Goal: Information Seeking & Learning: Learn about a topic

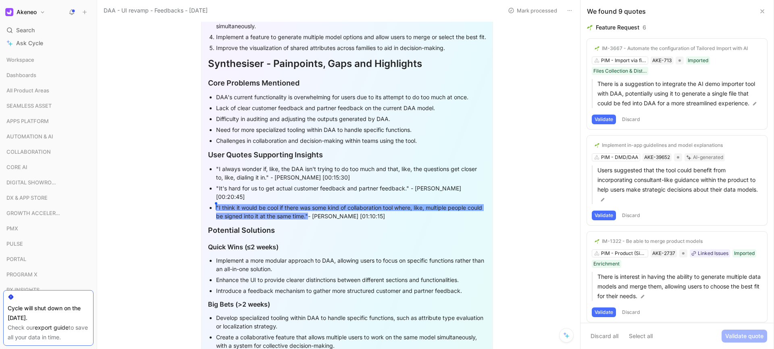
scroll to position [618, 0]
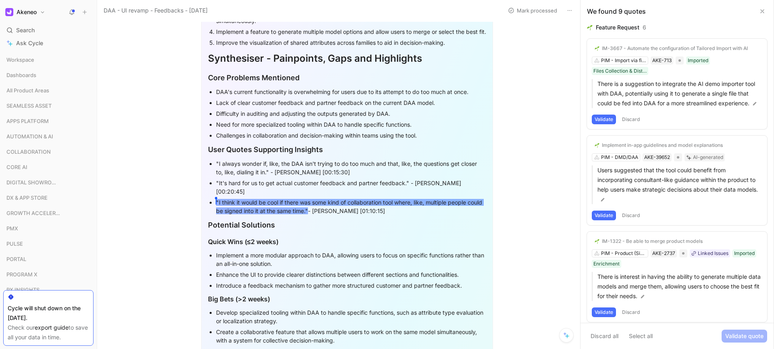
click at [317, 212] on span ""I think it would be cool if there was some kind of collaboration tool where, l…" at bounding box center [350, 206] width 268 height 15
drag, startPoint x: 324, startPoint y: 210, endPoint x: 228, endPoint y: 208, distance: 96.4
click at [228, 208] on div "[PERSON_NAME] "I think it would be cool if there was some kind of collaboration…" at bounding box center [351, 206] width 270 height 17
click at [228, 208] on span ""I think it would be cool if there was some kind of collaboration tool where, l…" at bounding box center [350, 206] width 268 height 15
drag, startPoint x: 215, startPoint y: 203, endPoint x: 285, endPoint y: 211, distance: 70.6
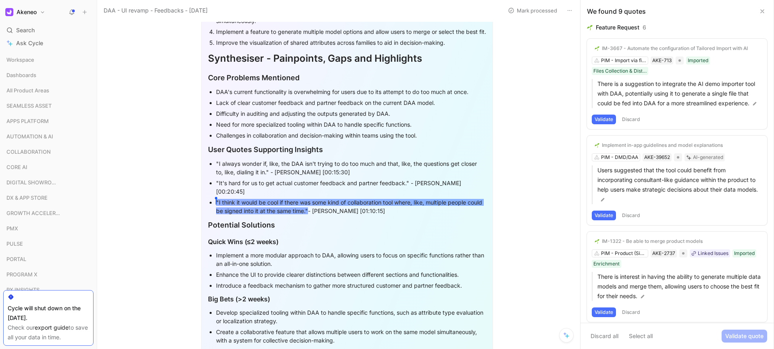
click at [285, 211] on span ""I think it would be cool if there was some kind of collaboration tool where, l…" at bounding box center [350, 206] width 268 height 15
click at [322, 210] on div "[PERSON_NAME] "I think it would be cool if there was some kind of collaboration…" at bounding box center [351, 206] width 270 height 17
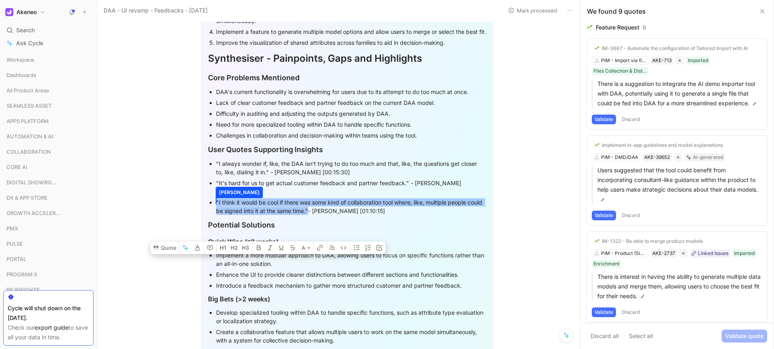
drag, startPoint x: 323, startPoint y: 210, endPoint x: 214, endPoint y: 202, distance: 109.5
click at [216, 202] on div "[PERSON_NAME] "I think it would be cool if there was some kind of collaboration…" at bounding box center [351, 206] width 270 height 17
copy div "[PERSON_NAME] "I think it would be cool if there was some kind of collaboration…"
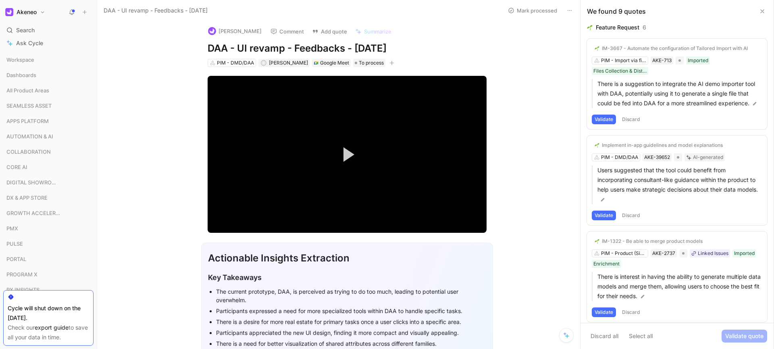
scroll to position [0, 0]
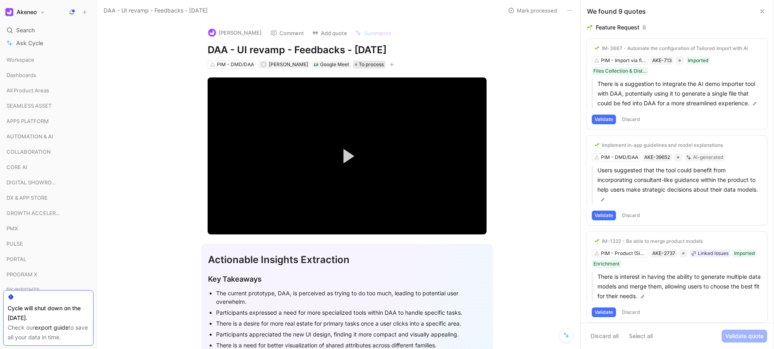
click at [359, 66] on span "To process" at bounding box center [371, 64] width 25 height 8
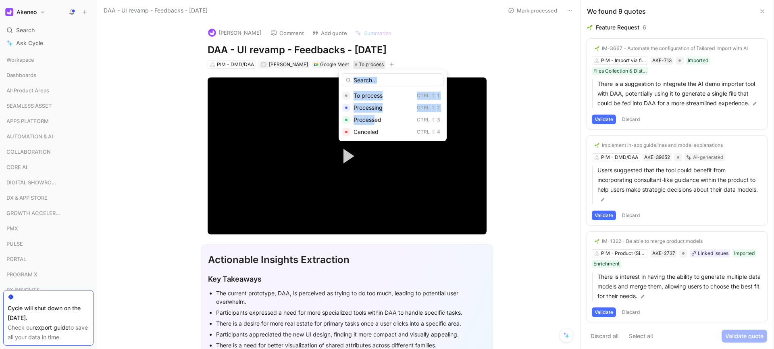
drag, startPoint x: 375, startPoint y: 121, endPoint x: 555, endPoint y: 83, distance: 184.2
click at [555, 83] on body "Akeneo Search ⌘ K Ask Cycle Workspace Dashboards All Product Areas SEAMLESS ASS…" at bounding box center [387, 174] width 774 height 349
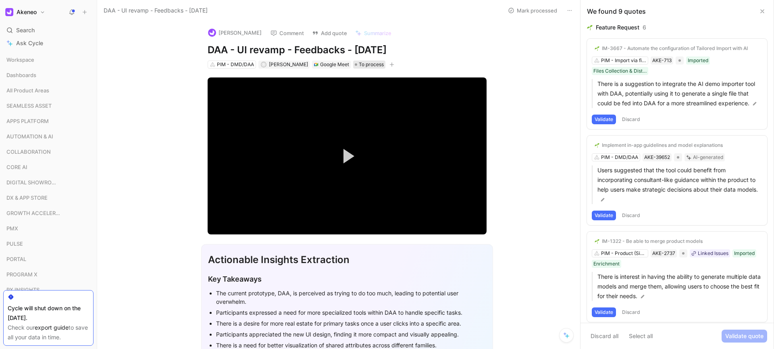
click at [364, 64] on span "To process" at bounding box center [371, 64] width 25 height 8
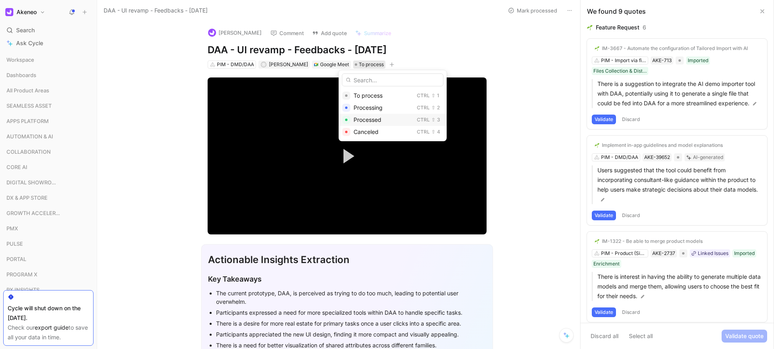
click at [378, 123] on span "Processed" at bounding box center [367, 119] width 28 height 7
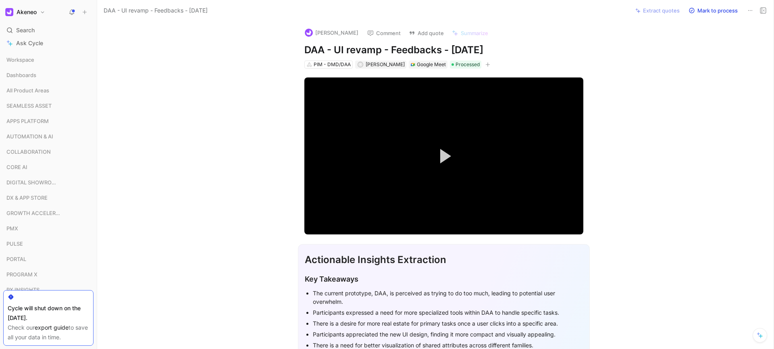
click at [747, 9] on icon at bounding box center [750, 10] width 6 height 6
click at [713, 23] on div "Copy link" at bounding box center [716, 28] width 73 height 10
click at [30, 27] on span "Search" at bounding box center [25, 30] width 19 height 10
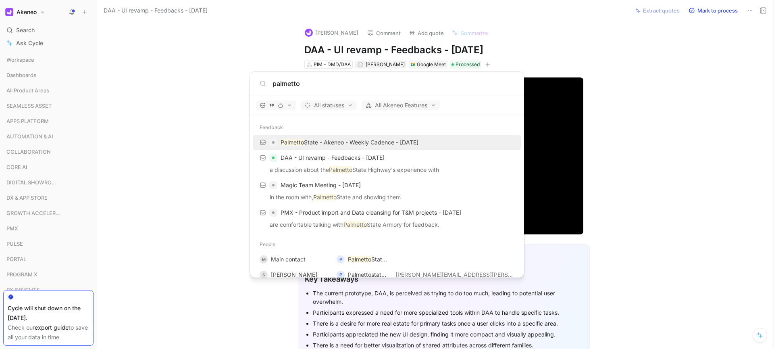
type input "palmetto"
click at [408, 142] on p "Palmetto State - Akeneo - Weekly Cadence - [DATE]" at bounding box center [350, 142] width 138 height 10
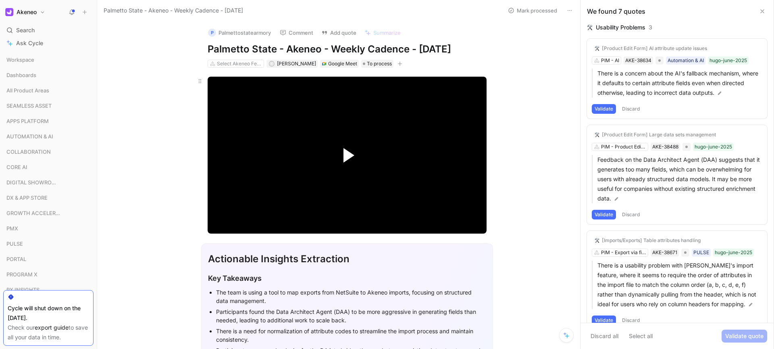
click at [345, 158] on span "Video Player" at bounding box center [348, 155] width 11 height 15
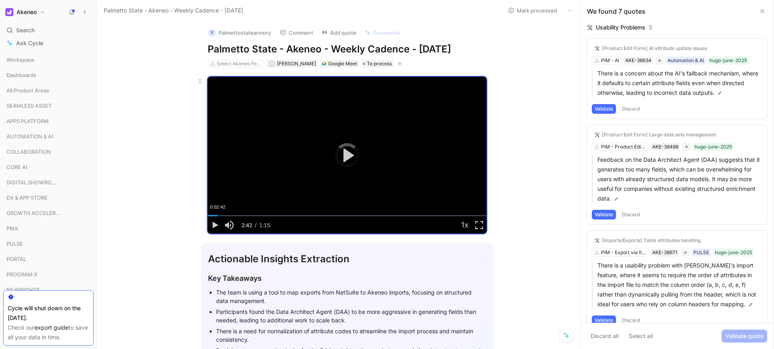
click at [215, 215] on div "Loaded : 1.68% 0:02:42 0:02:42" at bounding box center [347, 215] width 279 height 1
click at [284, 185] on video "Video Player" at bounding box center [347, 155] width 279 height 157
click at [235, 216] on div "0:07:16" at bounding box center [235, 215] width 0 height 1
click at [234, 216] on div "0:07:03" at bounding box center [234, 215] width 0 height 1
click at [212, 225] on span "Video Player" at bounding box center [215, 225] width 15 height 0
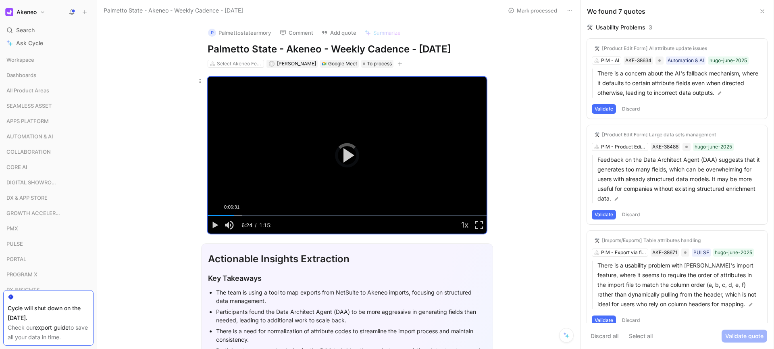
click at [229, 216] on div "Loaded : 12.47% 0:06:31 0:07:05" at bounding box center [347, 215] width 279 height 1
click at [233, 216] on div "0:06:57" at bounding box center [233, 215] width 0 height 1
click at [212, 225] on span "Video Player" at bounding box center [215, 225] width 15 height 0
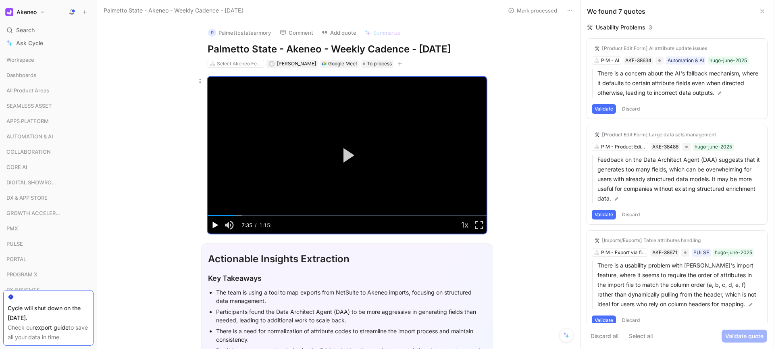
click at [211, 225] on span "Video Player" at bounding box center [215, 225] width 15 height 0
click at [212, 225] on span "Video Player" at bounding box center [215, 225] width 15 height 0
